Goal: Use online tool/utility: Use online tool/utility

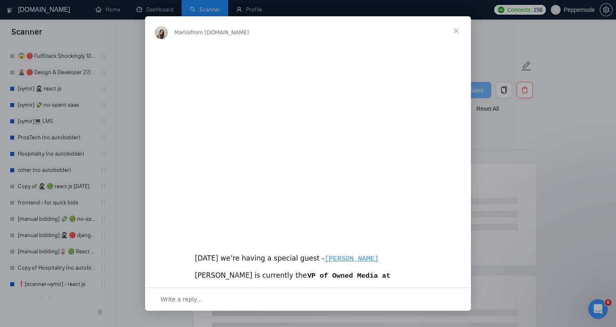
scroll to position [265, 0]
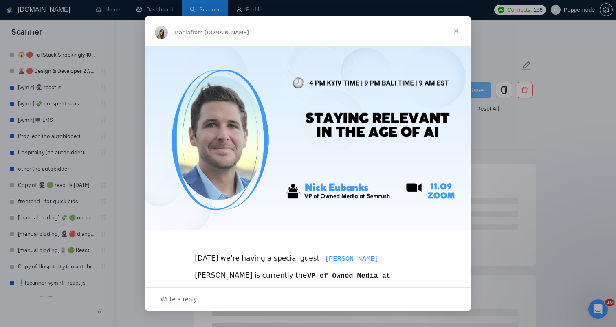
click at [456, 28] on span "Close" at bounding box center [456, 30] width 29 height 29
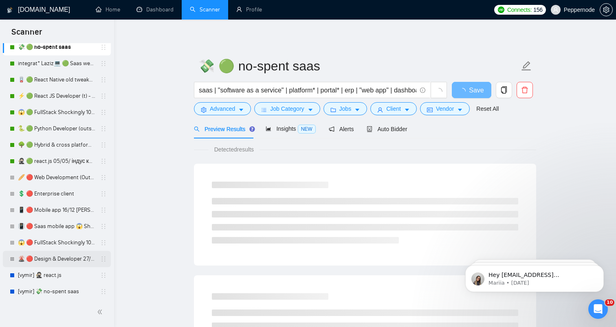
scroll to position [0, 0]
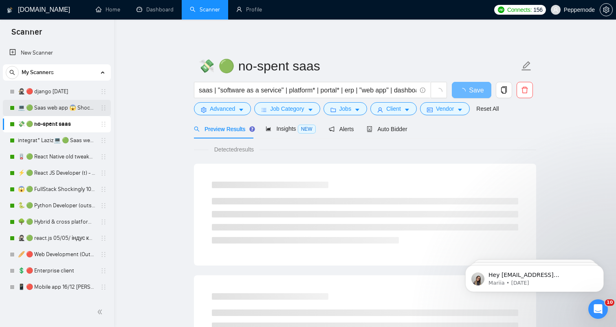
click at [61, 112] on link "💻 🟢 Saas web app 😱 Shockingly 27/11" at bounding box center [56, 108] width 77 height 16
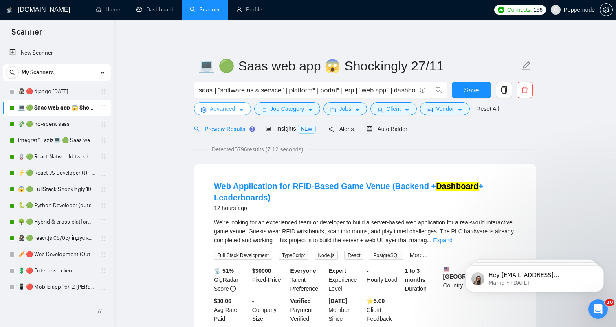
click at [233, 111] on span "Advanced" at bounding box center [222, 108] width 25 height 9
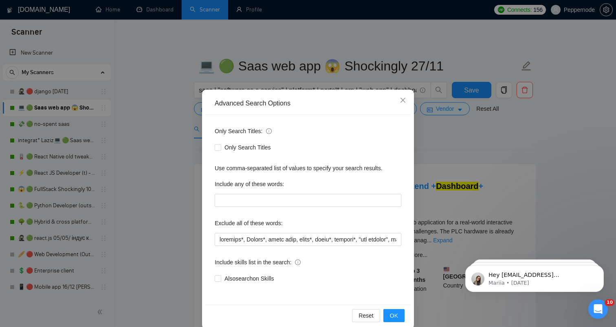
click at [475, 49] on div "Advanced Search Options Only Search Titles: Only Search Titles Use comma-separa…" at bounding box center [308, 163] width 616 height 327
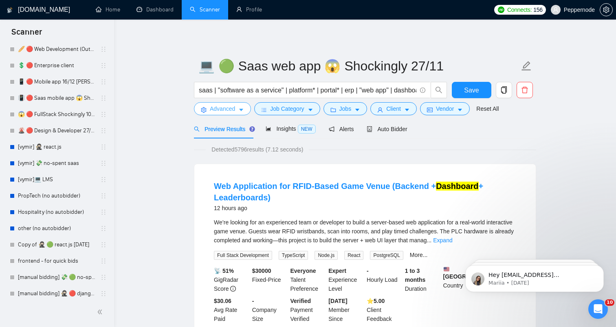
scroll to position [219, 0]
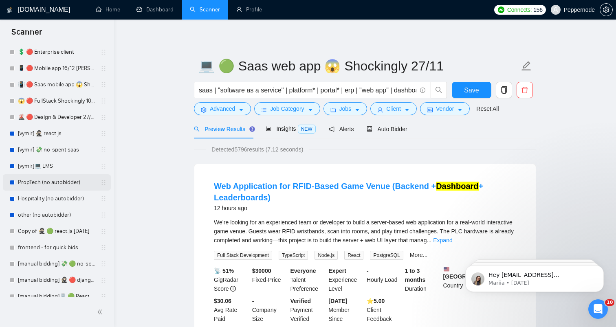
click at [53, 186] on link "PropTech (no autobidder)" at bounding box center [56, 182] width 77 height 16
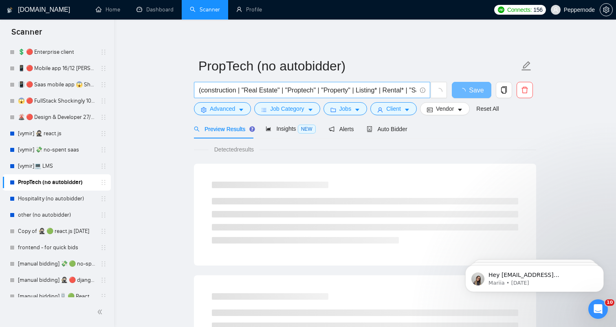
click at [320, 88] on input "(construction | "Real Estate" | "Proptech" | "Property" | Listing* | Rental* | …" at bounding box center [308, 90] width 218 height 10
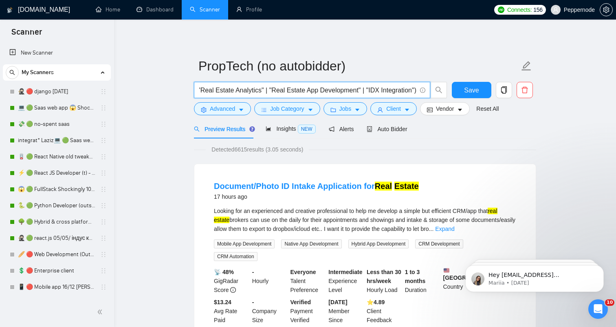
click at [347, 91] on input "(construction | "Real Estate" | "Proptech" | "Property" | Listing* | Rental* | …" at bounding box center [308, 90] width 218 height 10
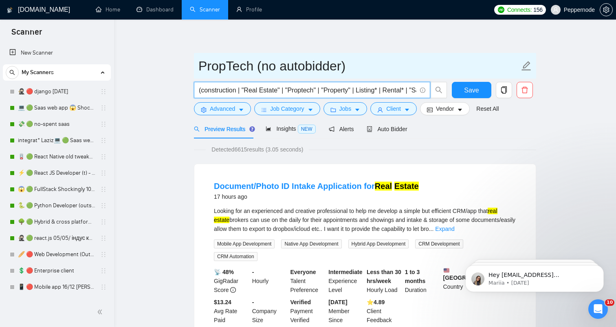
click at [414, 57] on input "PropTech (no autobidder)" at bounding box center [358, 66] width 321 height 20
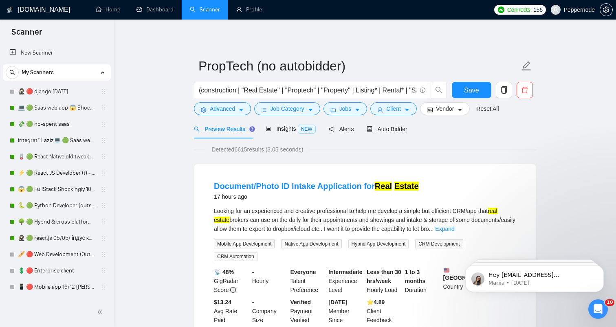
click at [274, 83] on span "(construction | "Real Estate" | "Proptech" | "Property" | Listing* | Rental* | …" at bounding box center [312, 90] width 236 height 16
click at [238, 95] on span "(construction | "Real Estate" | "Proptech" | "Property" | Listing* | Rental* | …" at bounding box center [312, 90] width 236 height 16
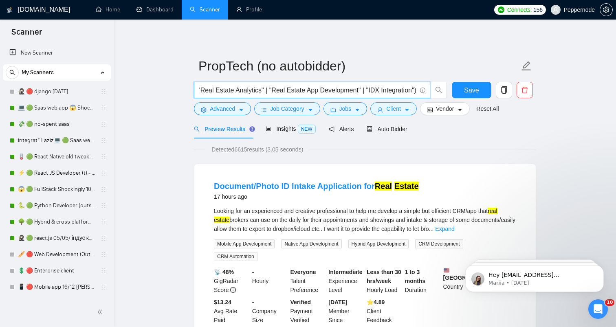
click at [373, 90] on input "(construction | "Real Estate" | "Proptech" | "Property" | Listing* | Rental* | …" at bounding box center [308, 90] width 218 height 10
